Goal: Communication & Community: Answer question/provide support

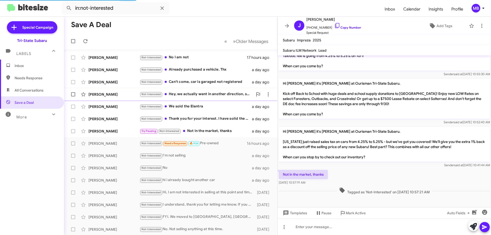
scroll to position [141, 0]
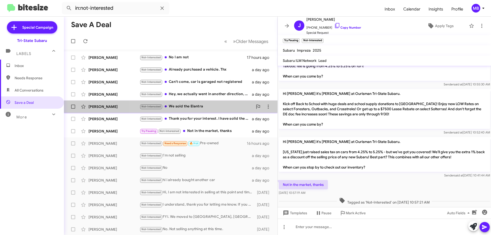
click at [221, 106] on div "Not-Interested We sold the Elantra" at bounding box center [196, 107] width 113 height 6
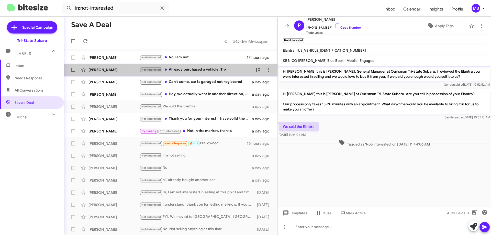
click at [216, 69] on div "Not-Interested Already purchased a vehicle. Thx" at bounding box center [196, 70] width 113 height 6
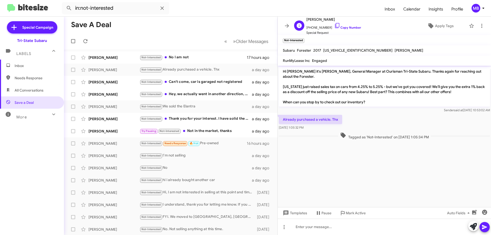
click at [347, 25] on span "[PHONE_NUMBER] Copy Number" at bounding box center [333, 26] width 55 height 8
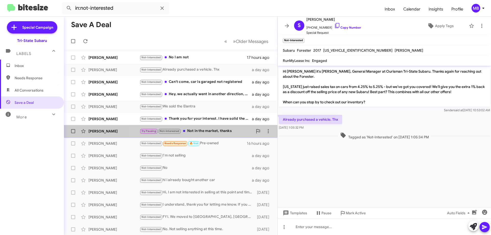
click at [230, 130] on div "Try Pausing Not-Interested Not in the market, thanks" at bounding box center [196, 131] width 113 height 6
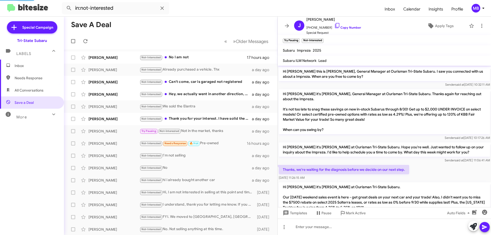
scroll to position [152, 0]
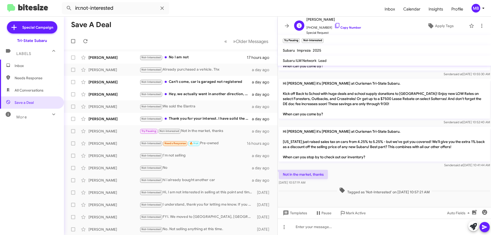
click at [348, 25] on span "[PHONE_NUMBER] Copy Number" at bounding box center [333, 26] width 55 height 8
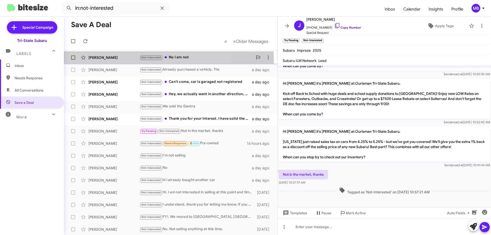
click at [124, 60] on div "[PERSON_NAME] Not-Interested No I am not 17 hours ago" at bounding box center [170, 57] width 205 height 10
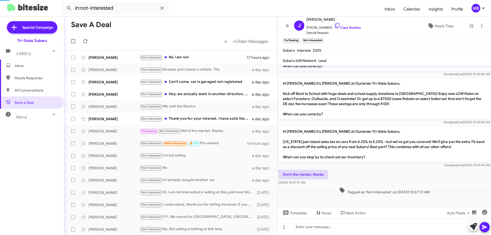
scroll to position [65, 0]
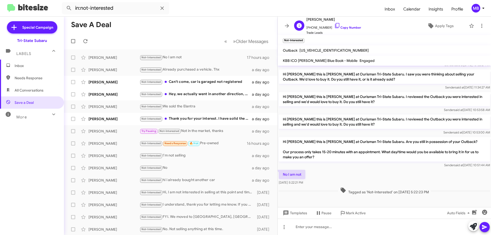
click at [336, 25] on span "[PHONE_NUMBER] Copy Number" at bounding box center [333, 26] width 55 height 8
click at [353, 27] on link "Copy Number" at bounding box center [347, 28] width 27 height 4
drag, startPoint x: 437, startPoint y: 191, endPoint x: 298, endPoint y: 175, distance: 139.8
click at [283, 174] on div "Hi [PERSON_NAME] this is [PERSON_NAME], General Manager at Ourisman Tri-State S…" at bounding box center [384, 98] width 213 height 195
copy div "No I am not [DATE] 5:22:21 PM Tagged as 'Not-Interested' on [DATE] 5:22:23 PM"
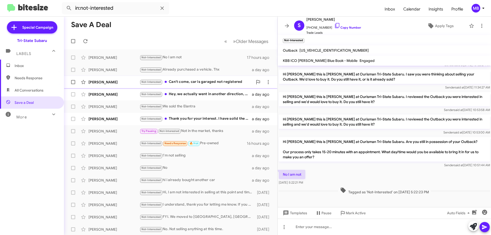
click at [200, 84] on div "Not-Interested Can't come, car is garaged not registered" at bounding box center [196, 82] width 113 height 6
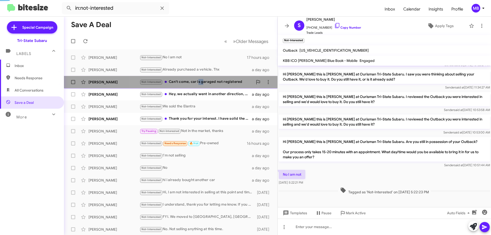
click at [200, 84] on div "Not-Interested Can't come, car is garaged not registered" at bounding box center [196, 82] width 113 height 6
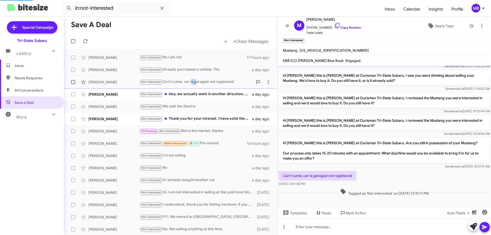
scroll to position [41, 0]
click at [225, 94] on div "Not-Interested Hey, we actually went in another direction, so are no longer loo…" at bounding box center [196, 94] width 113 height 6
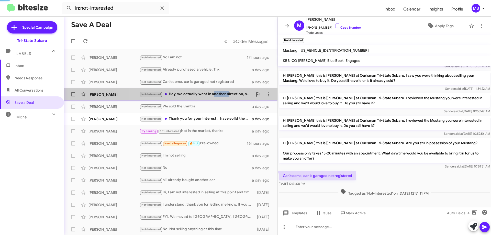
click at [225, 94] on div "Not-Interested Hey, we actually went in another direction, so are no longer loo…" at bounding box center [196, 94] width 113 height 6
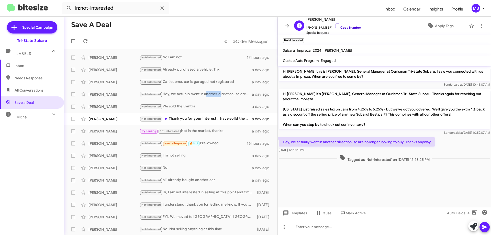
click at [354, 26] on link "Copy Number" at bounding box center [347, 28] width 27 height 4
click at [225, 122] on div "[PERSON_NAME] Not-Interested Thank you for your interest. I have solid the car,…" at bounding box center [170, 119] width 205 height 10
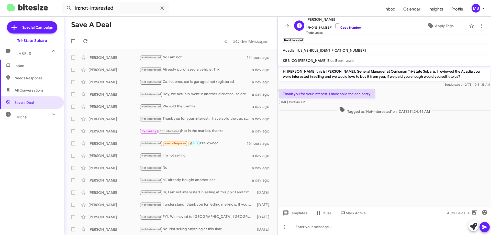
click at [347, 27] on link "Copy Number" at bounding box center [347, 28] width 27 height 4
drag, startPoint x: 355, startPoint y: 109, endPoint x: 295, endPoint y: 87, distance: 63.9
click at [286, 86] on div "Hi [PERSON_NAME] this is [PERSON_NAME], General Manager at Ourisman Tri-State S…" at bounding box center [384, 90] width 213 height 49
click at [45, 63] on span "Inbox" at bounding box center [36, 65] width 43 height 5
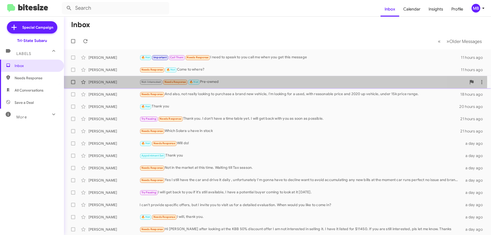
click at [239, 81] on div "Not-Interested Needs Response 🔥 Hot Pre-owned" at bounding box center [303, 82] width 327 height 6
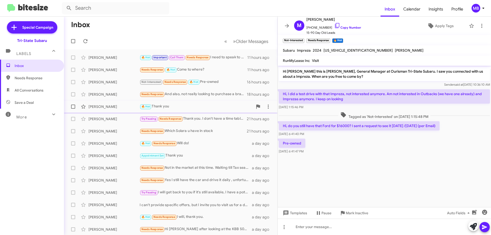
click at [178, 105] on div "🔥 Hot Thank you" at bounding box center [196, 107] width 113 height 6
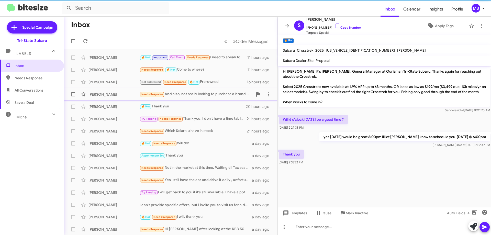
click at [213, 95] on div "Needs Response And also, not really looking to purchase a brand new vehicle, I'…" at bounding box center [196, 94] width 113 height 6
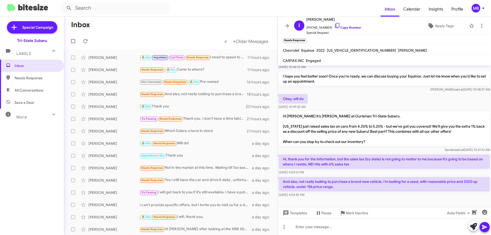
scroll to position [35, 0]
drag, startPoint x: 350, startPoint y: 27, endPoint x: 353, endPoint y: 24, distance: 4.4
click at [350, 27] on link "Copy Number" at bounding box center [347, 28] width 27 height 4
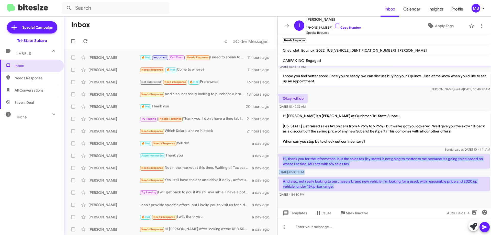
drag, startPoint x: 334, startPoint y: 179, endPoint x: 283, endPoint y: 153, distance: 57.2
click at [283, 153] on div "Hi [PERSON_NAME] this is [PERSON_NAME], General Manager at Ourisman Tri-State S…" at bounding box center [384, 114] width 213 height 168
click at [26, 68] on span "Inbox" at bounding box center [36, 65] width 43 height 5
